Goal: Browse casually

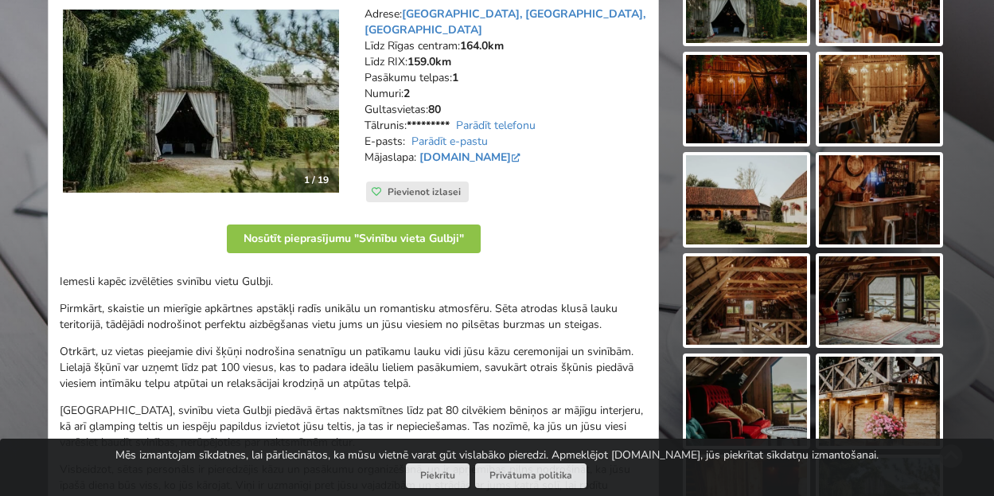
scroll to position [159, 0]
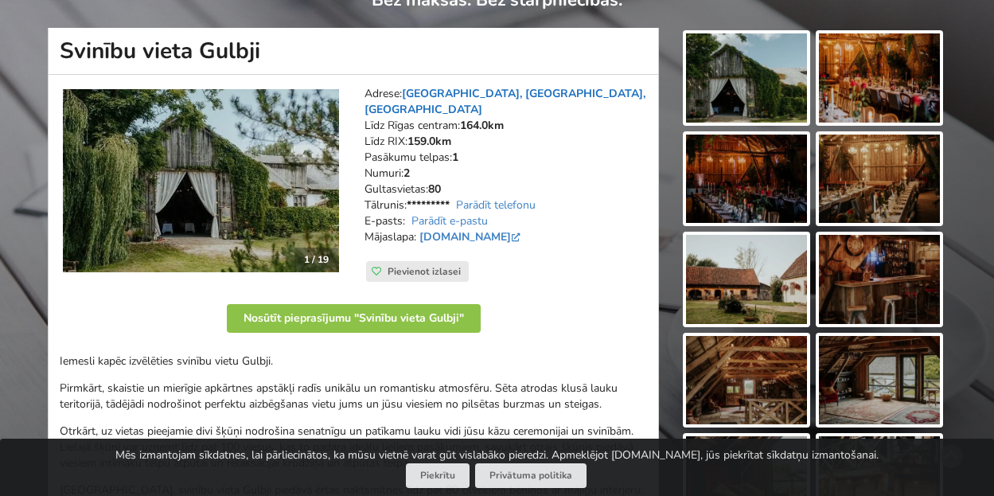
click at [463, 94] on link "[GEOGRAPHIC_DATA], [GEOGRAPHIC_DATA], [GEOGRAPHIC_DATA]" at bounding box center [504, 101] width 281 height 31
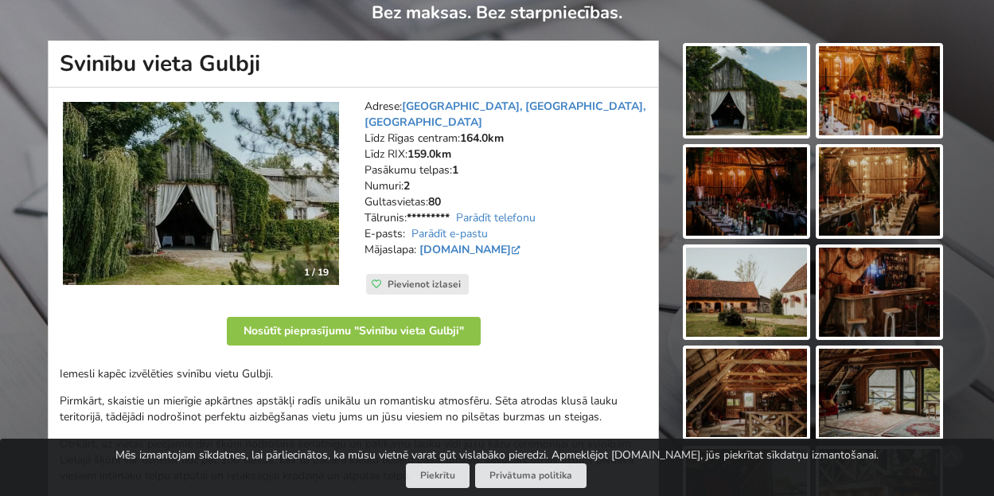
scroll to position [134, 0]
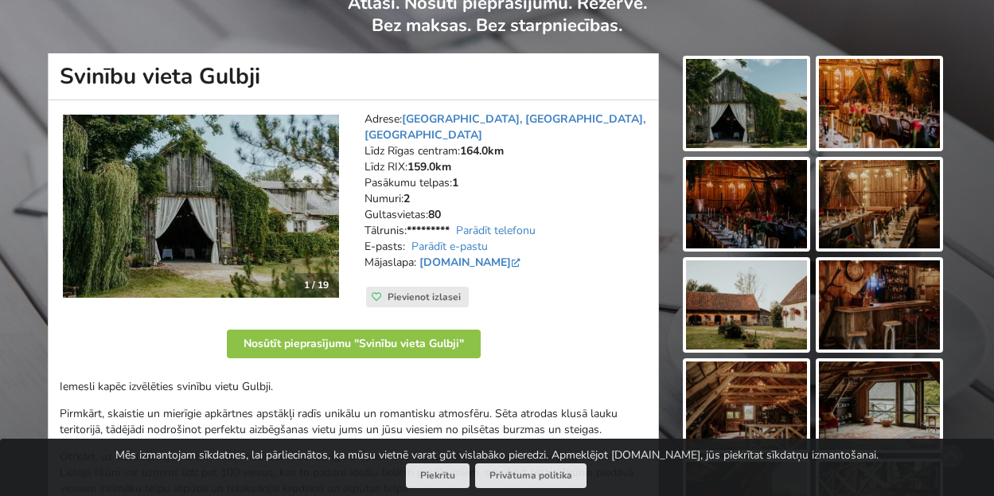
click at [726, 123] on img at bounding box center [746, 103] width 121 height 89
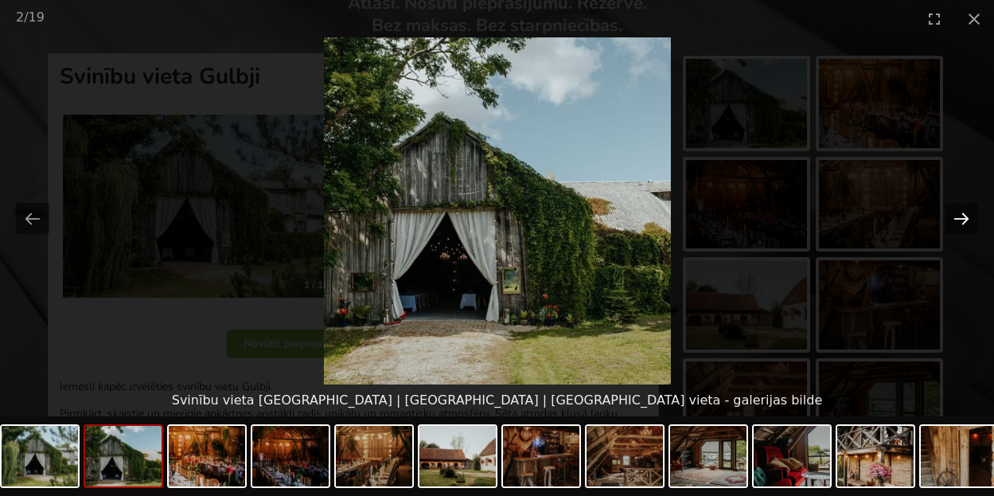
click at [960, 220] on button "Next slide" at bounding box center [961, 218] width 33 height 31
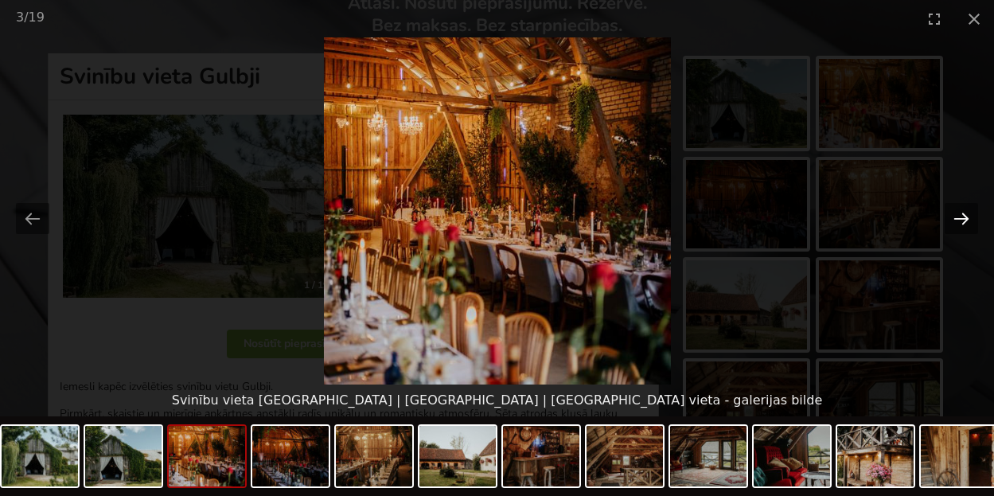
click at [960, 220] on button "Next slide" at bounding box center [961, 218] width 33 height 31
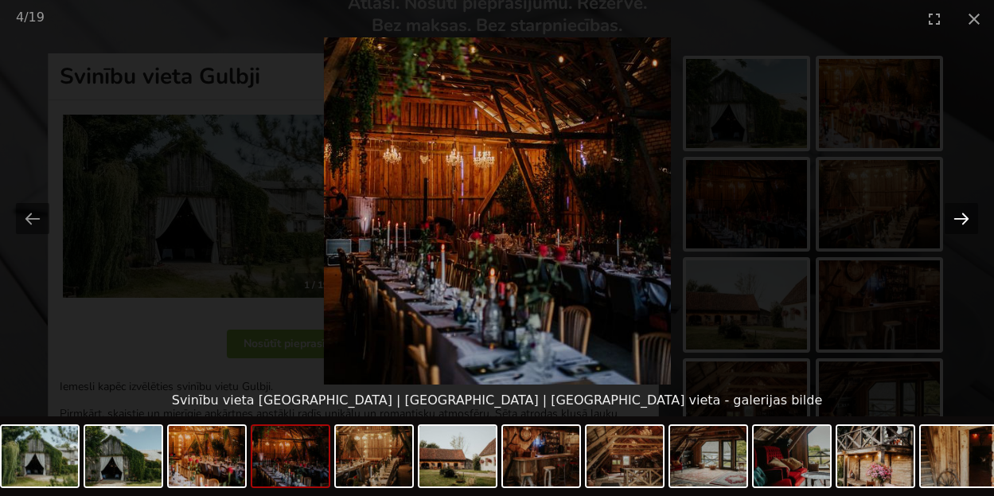
click at [960, 220] on button "Next slide" at bounding box center [961, 218] width 33 height 31
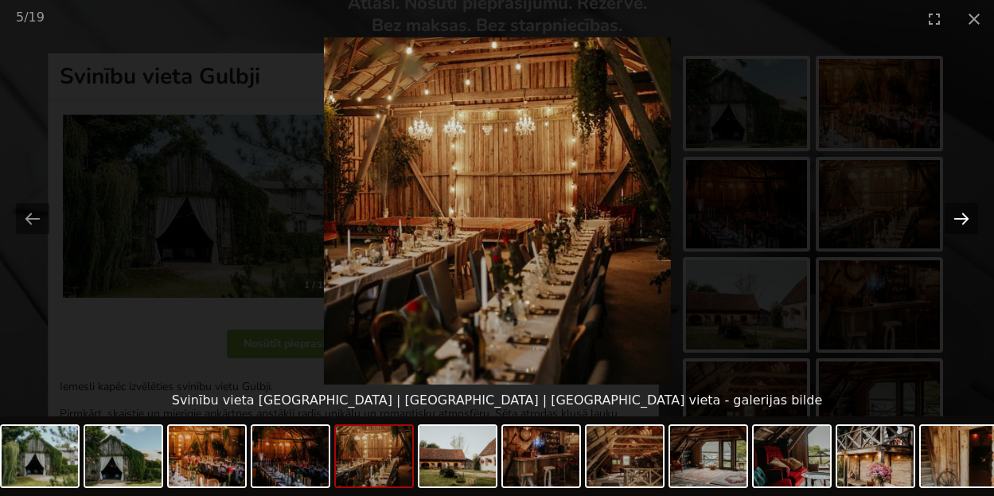
click at [960, 220] on button "Next slide" at bounding box center [961, 218] width 33 height 31
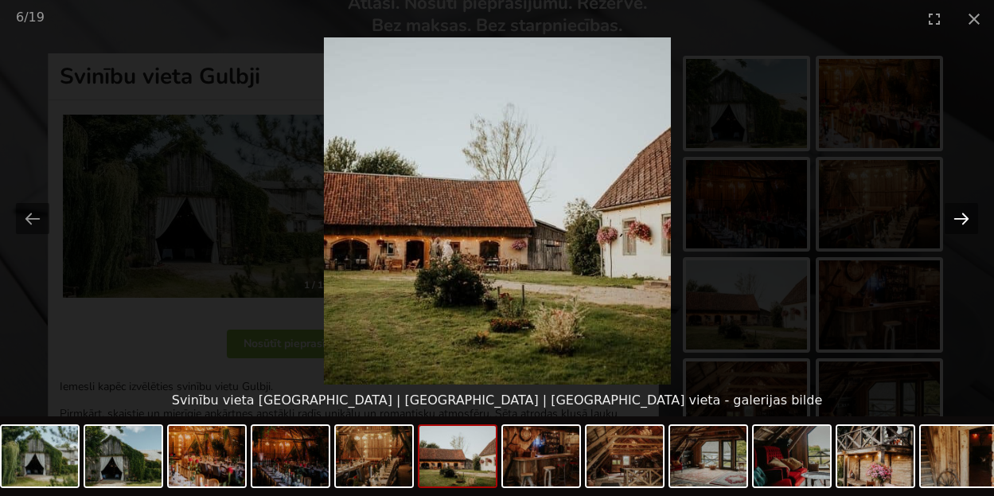
click at [960, 220] on button "Next slide" at bounding box center [961, 218] width 33 height 31
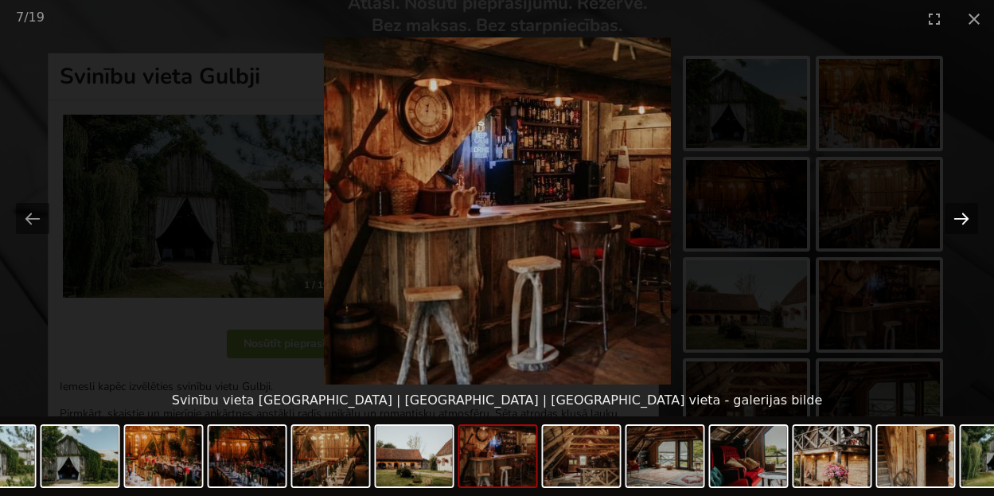
click at [960, 220] on button "Next slide" at bounding box center [961, 218] width 33 height 31
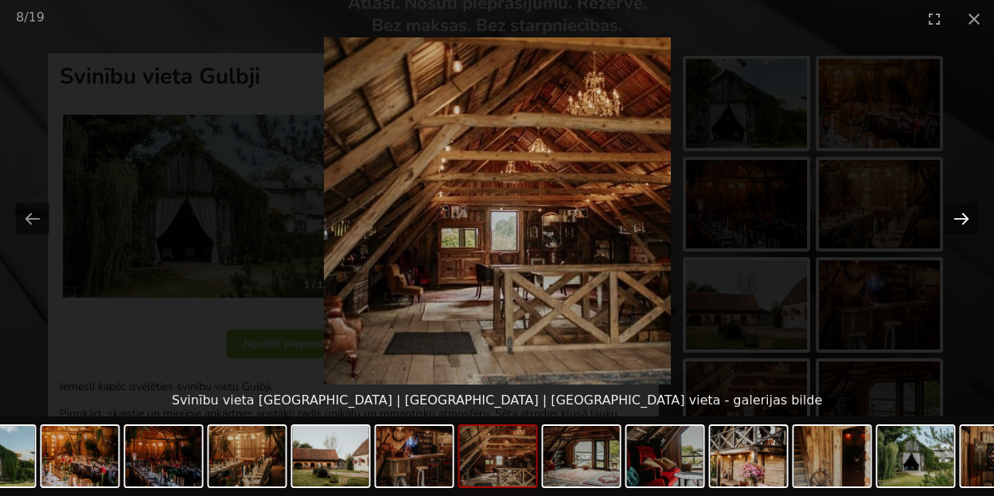
click at [960, 220] on button "Next slide" at bounding box center [961, 218] width 33 height 31
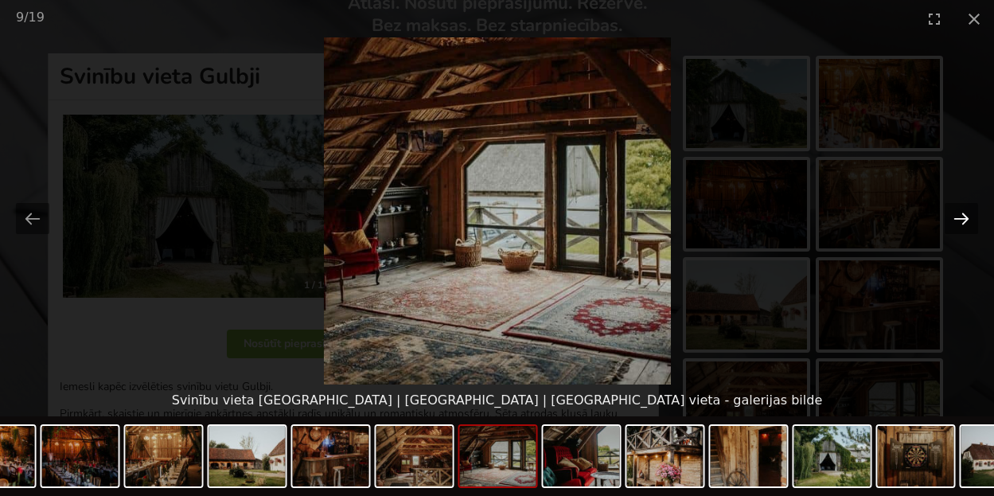
click at [960, 220] on button "Next slide" at bounding box center [961, 218] width 33 height 31
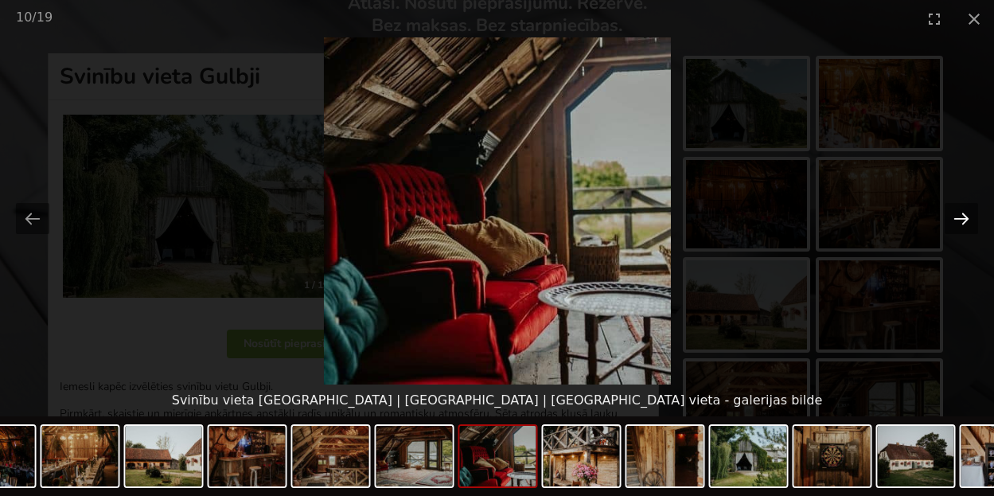
click at [960, 220] on button "Next slide" at bounding box center [961, 218] width 33 height 31
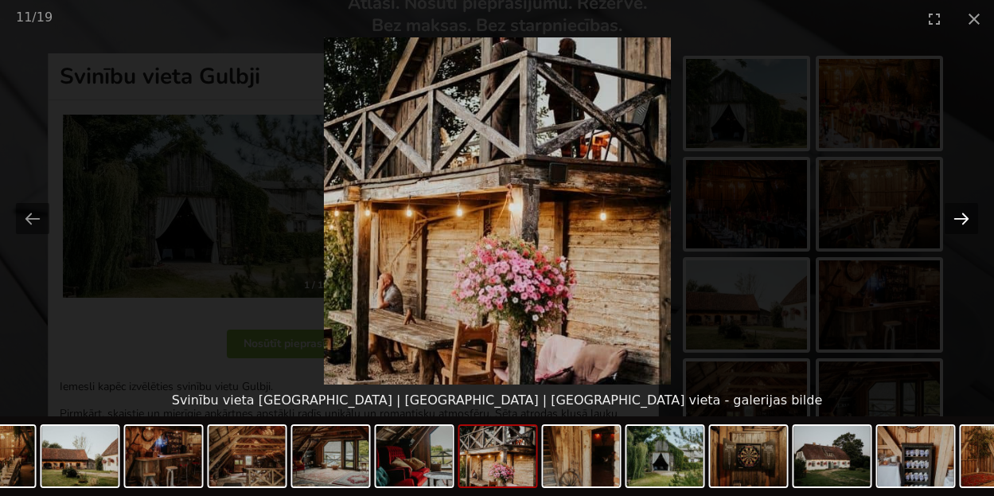
click at [960, 220] on button "Next slide" at bounding box center [961, 218] width 33 height 31
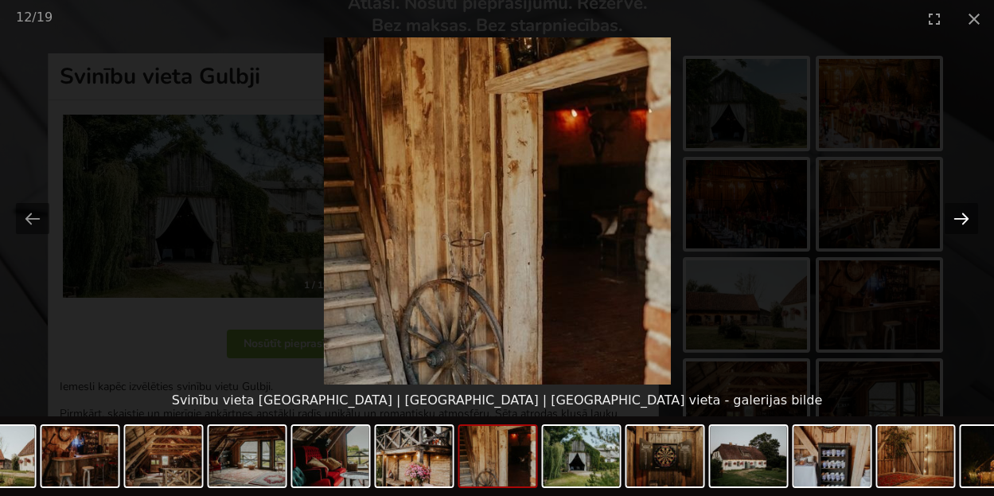
click at [960, 220] on button "Next slide" at bounding box center [961, 218] width 33 height 31
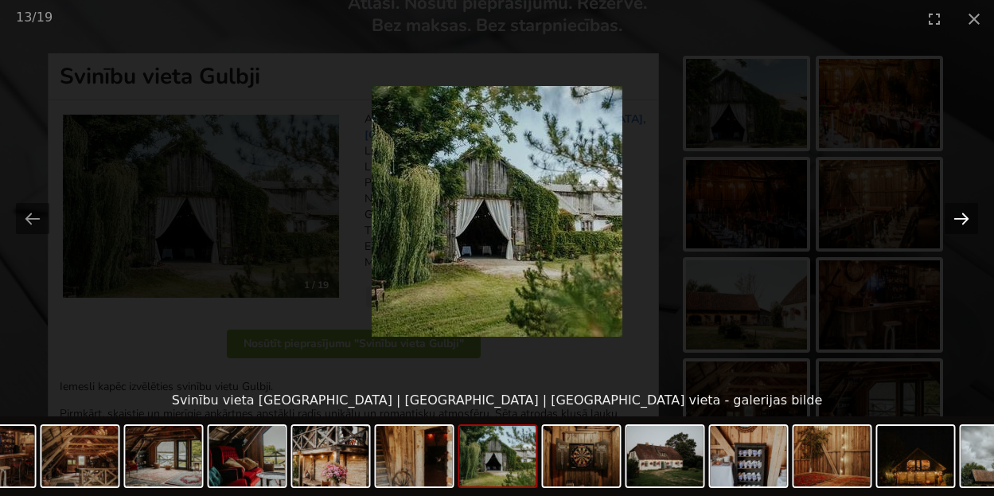
click at [960, 220] on button "Next slide" at bounding box center [961, 218] width 33 height 31
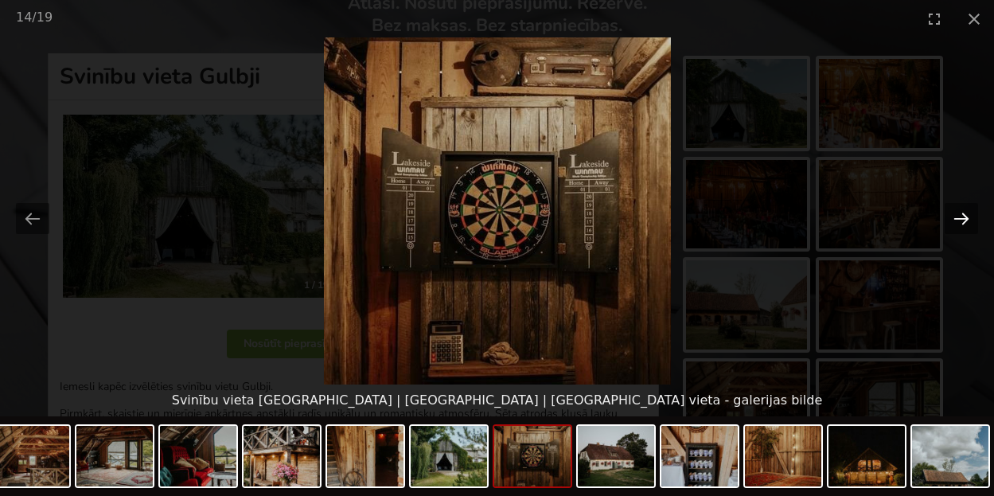
click at [960, 220] on button "Next slide" at bounding box center [961, 218] width 33 height 31
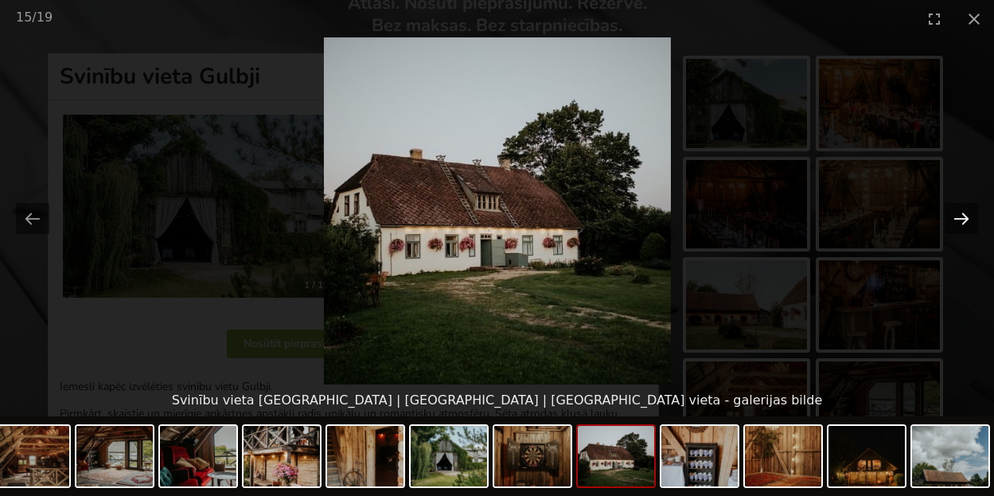
click at [960, 220] on button "Next slide" at bounding box center [961, 218] width 33 height 31
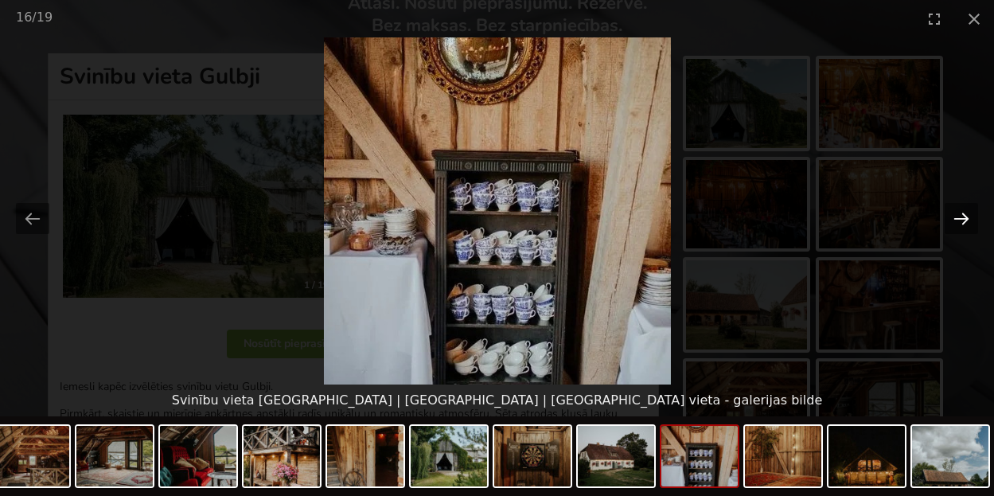
click at [960, 220] on button "Next slide" at bounding box center [961, 218] width 33 height 31
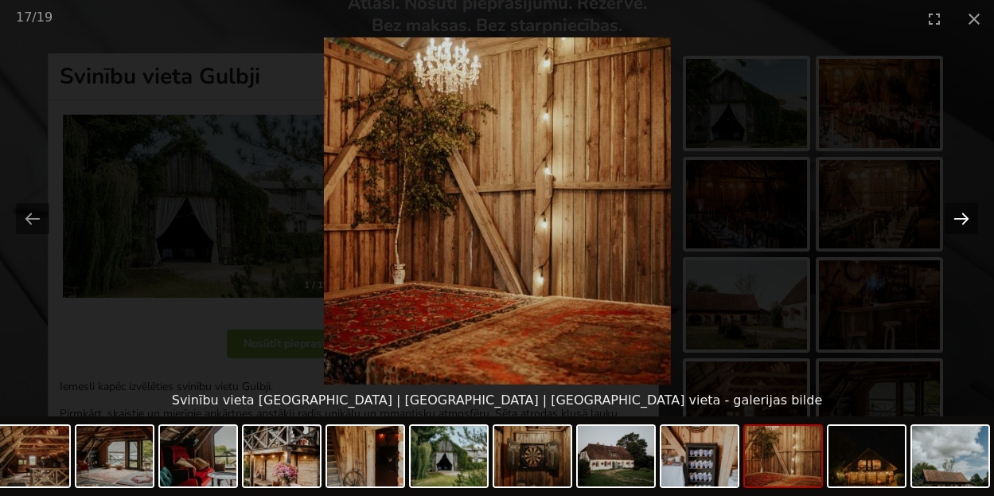
click at [960, 220] on button "Next slide" at bounding box center [961, 218] width 33 height 31
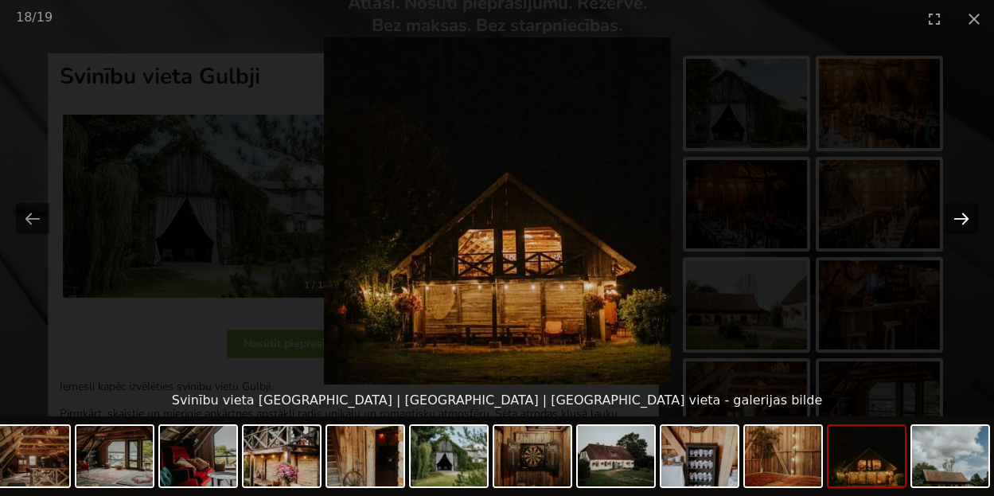
click at [960, 220] on button "Next slide" at bounding box center [961, 218] width 33 height 31
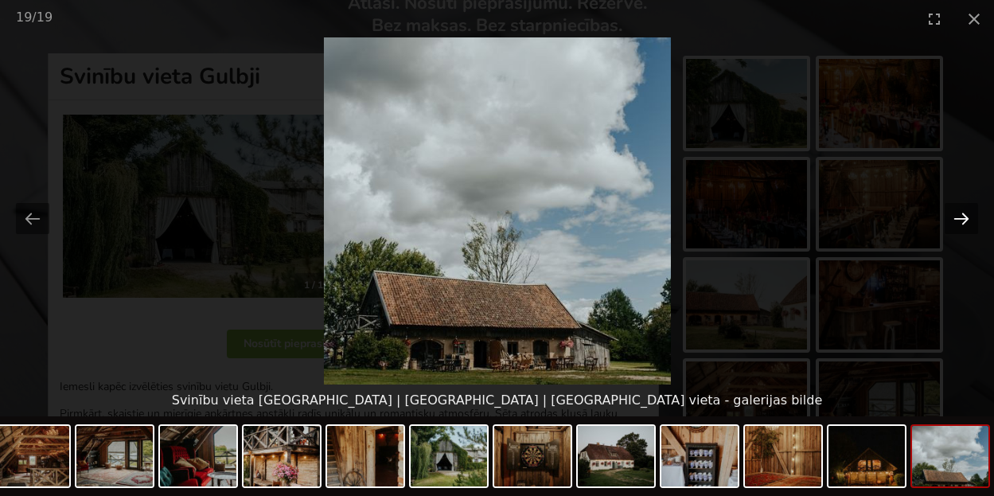
click at [960, 220] on button "Next slide" at bounding box center [961, 218] width 33 height 31
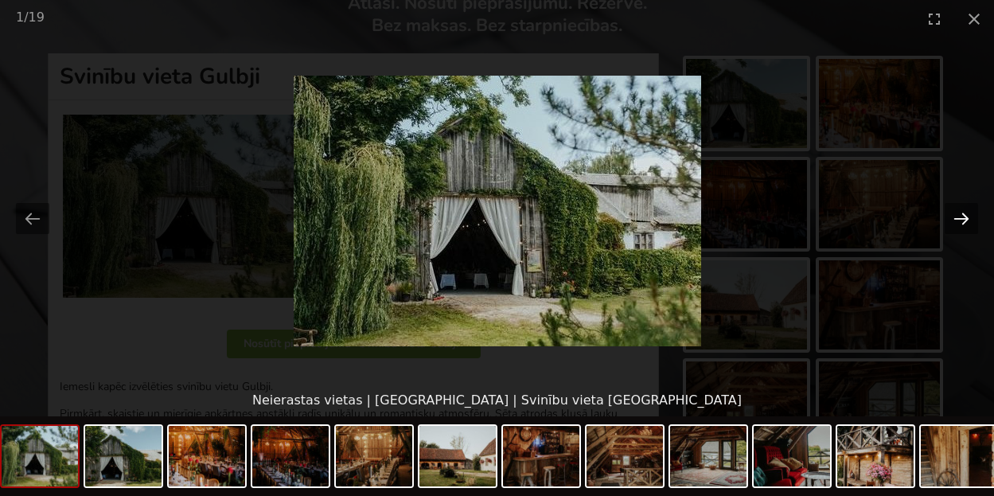
click at [960, 220] on button "Next slide" at bounding box center [961, 218] width 33 height 31
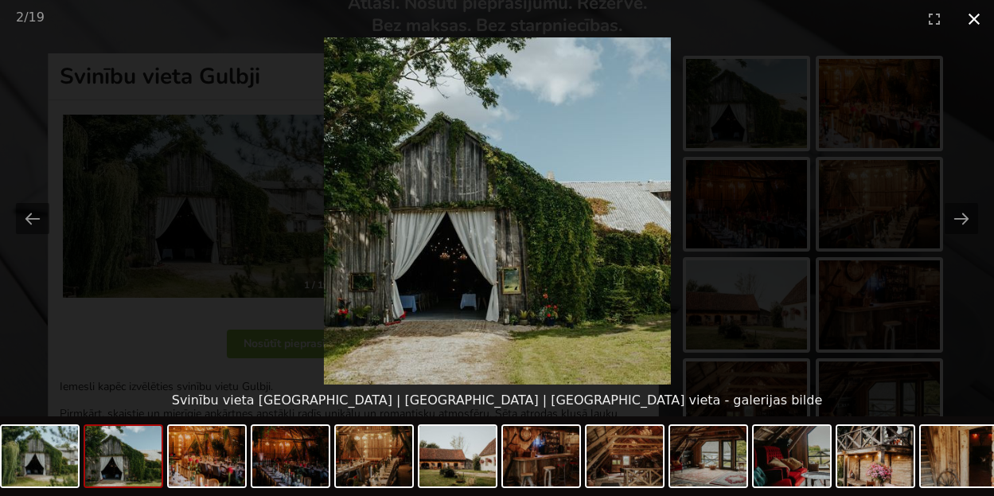
click at [970, 24] on button "Close gallery" at bounding box center [974, 18] width 40 height 37
